Goal: Task Accomplishment & Management: Use online tool/utility

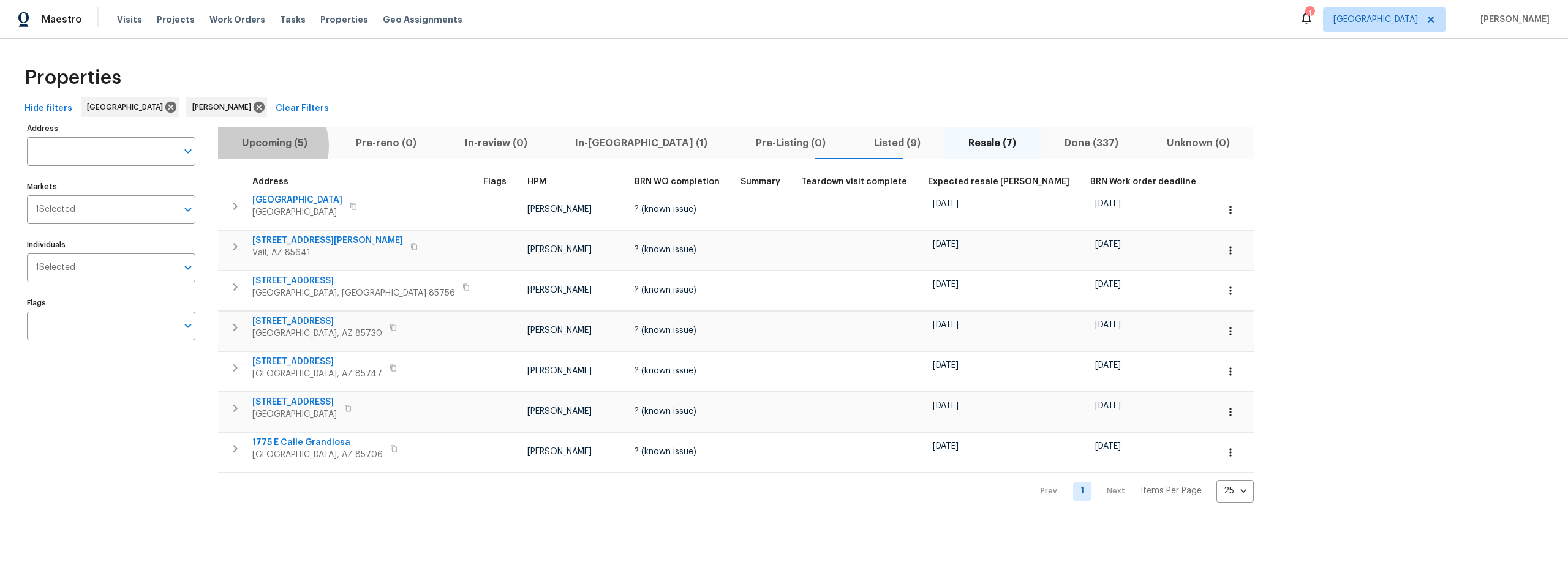
drag, startPoint x: 268, startPoint y: 145, endPoint x: 343, endPoint y: 166, distance: 77.9
click at [268, 145] on span "Upcoming (5)" at bounding box center [274, 143] width 99 height 17
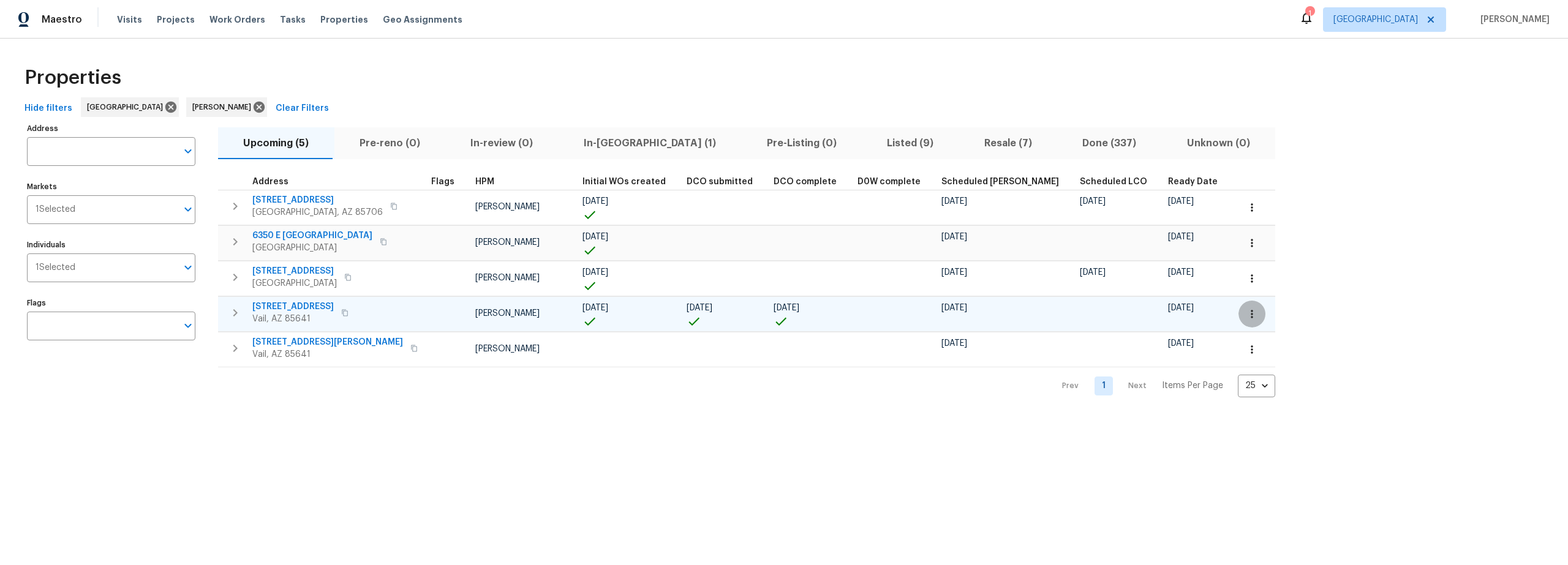
click at [1245, 313] on icon "button" at bounding box center [1251, 314] width 12 height 12
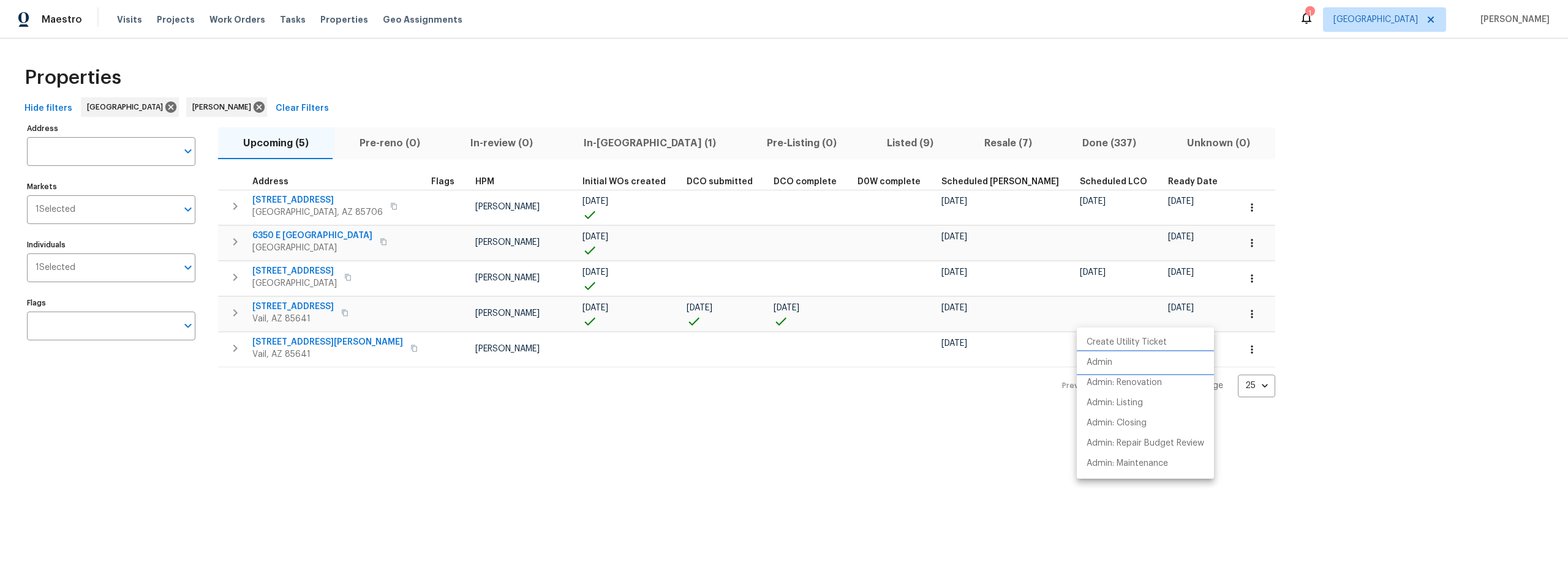
click at [1106, 364] on p "Admin" at bounding box center [1099, 363] width 25 height 13
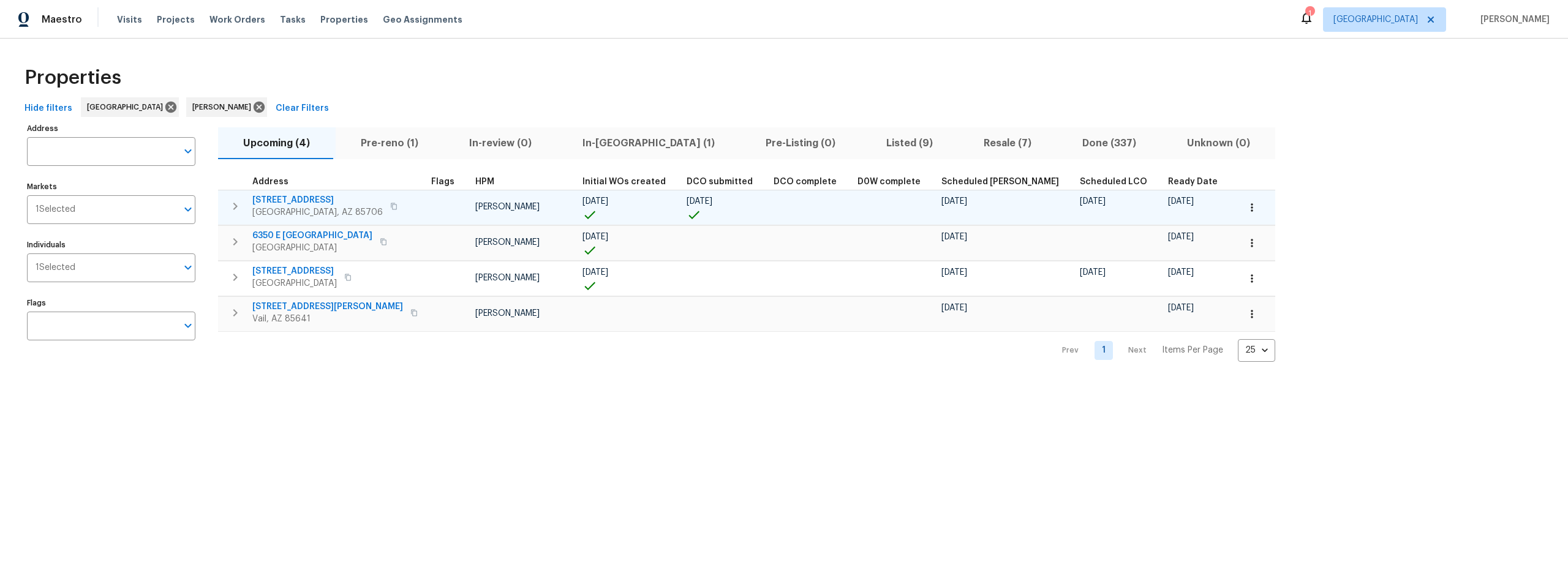
click at [1250, 209] on icon "button" at bounding box center [1251, 208] width 2 height 8
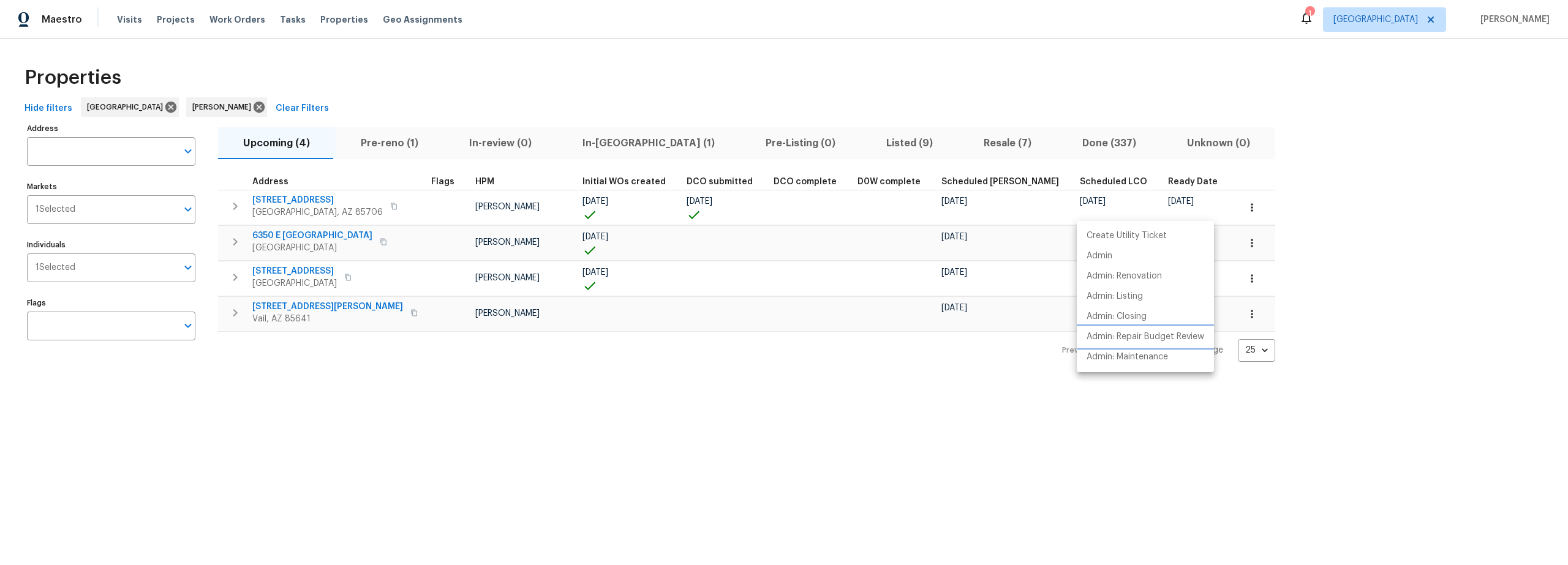
click at [1137, 334] on p "Admin: Repair Budget Review" at bounding box center [1145, 338] width 117 height 13
